Goal: Task Accomplishment & Management: Complete application form

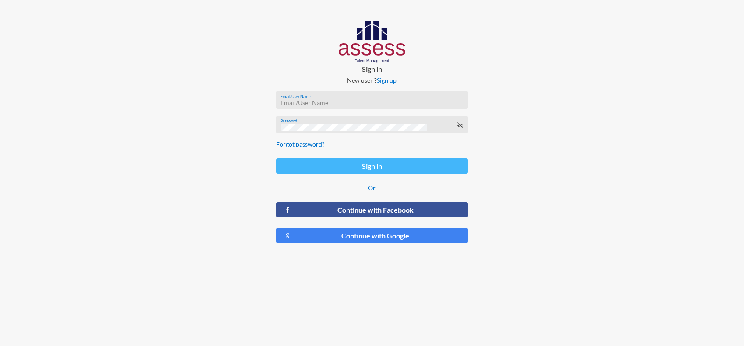
type input "[PERSON_NAME][EMAIL_ADDRESS][PERSON_NAME][DOMAIN_NAME]"
click at [373, 160] on button "Sign in" at bounding box center [372, 165] width 192 height 15
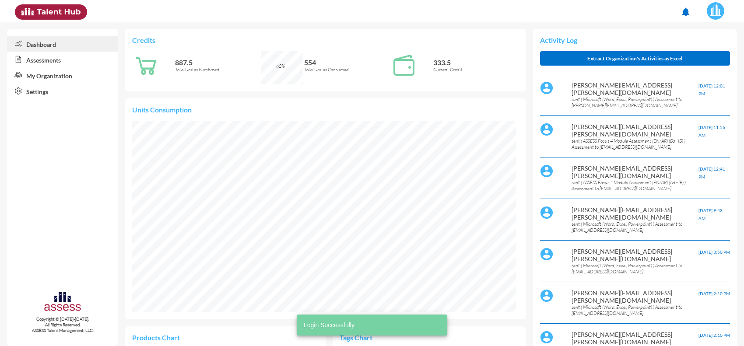
scroll to position [89, 178]
click at [58, 62] on link "Assessments" at bounding box center [62, 60] width 111 height 16
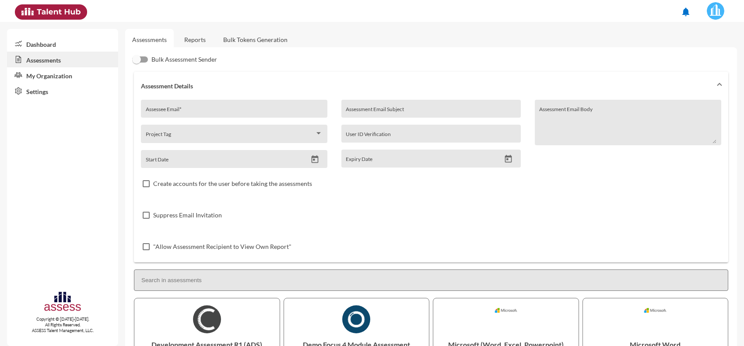
click at [191, 109] on input "Assessee Email *" at bounding box center [234, 112] width 177 height 7
paste input "[EMAIL_ADDRESS][DOMAIN_NAME]"
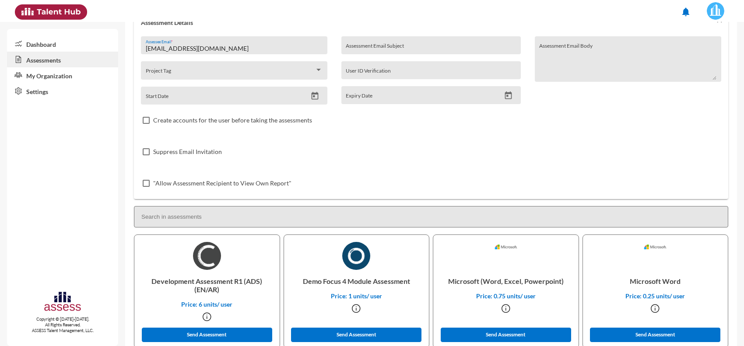
scroll to position [164, 0]
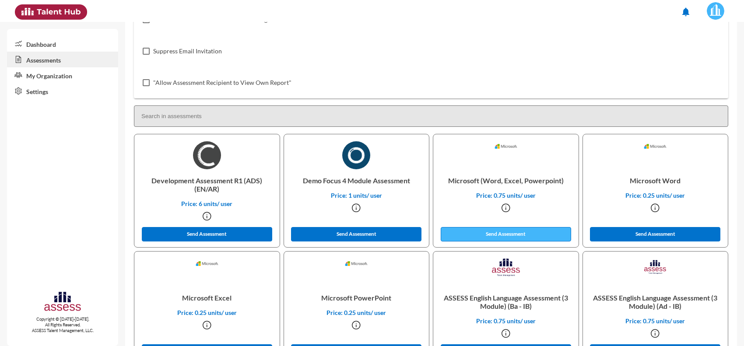
type input "[EMAIL_ADDRESS][DOMAIN_NAME]"
click at [508, 232] on button "Send Assessment" at bounding box center [506, 234] width 130 height 14
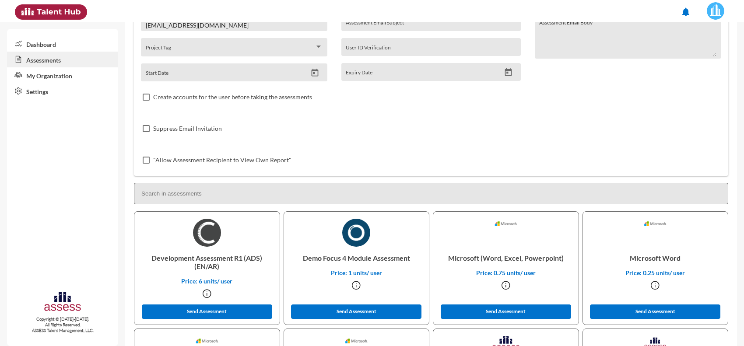
scroll to position [0, 0]
